Goal: Find specific page/section: Find specific page/section

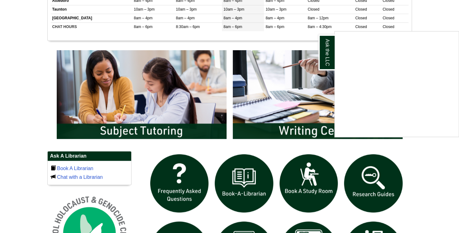
scroll to position [291, 0]
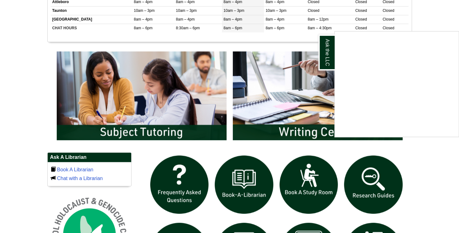
click at [205, 103] on div "Ask the LLC" at bounding box center [229, 116] width 459 height 233
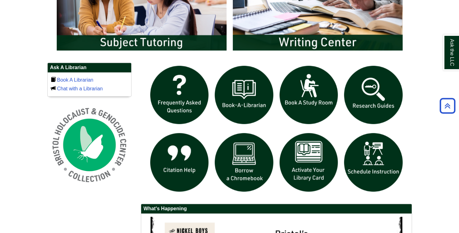
scroll to position [380, 0]
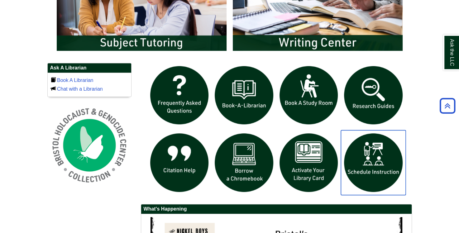
click at [367, 167] on img "slideshow" at bounding box center [373, 162] width 65 height 65
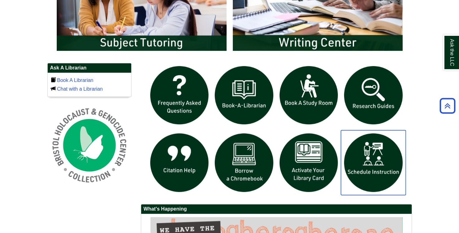
scroll to position [367, 0]
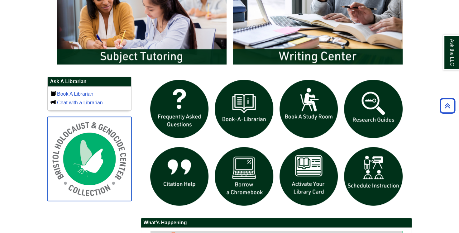
click at [90, 159] on img at bounding box center [89, 159] width 84 height 84
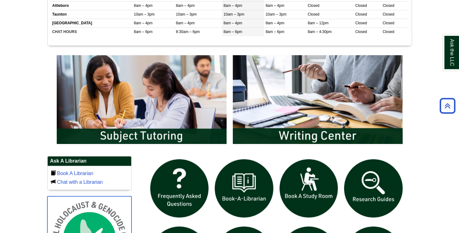
scroll to position [287, 0]
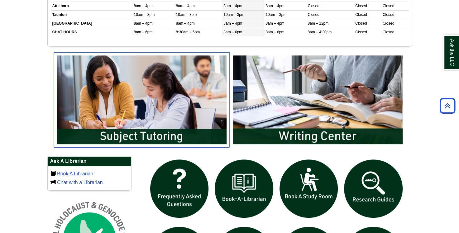
click at [194, 135] on img "slideshow" at bounding box center [142, 99] width 176 height 95
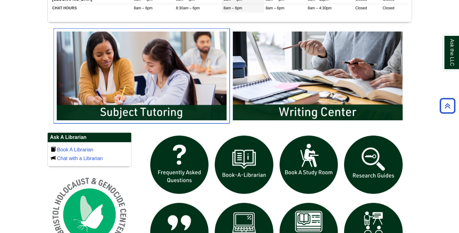
scroll to position [311, 0]
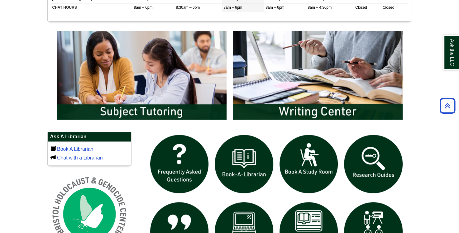
click at [206, 122] on div "slideshow" at bounding box center [230, 76] width 352 height 97
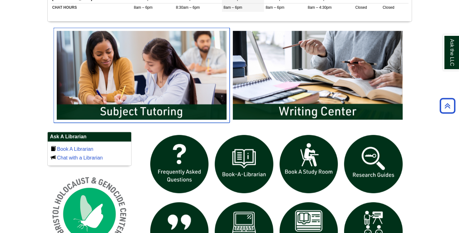
click at [209, 106] on img "slideshow" at bounding box center [142, 75] width 176 height 95
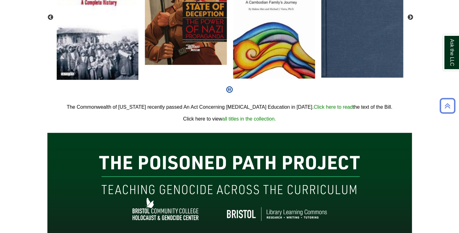
scroll to position [364, 0]
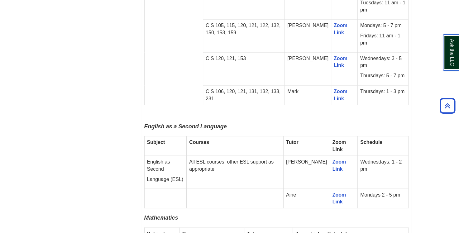
scroll to position [1054, 0]
click at [333, 159] on link "Zoom Link" at bounding box center [339, 165] width 14 height 12
